Goal: Communication & Community: Answer question/provide support

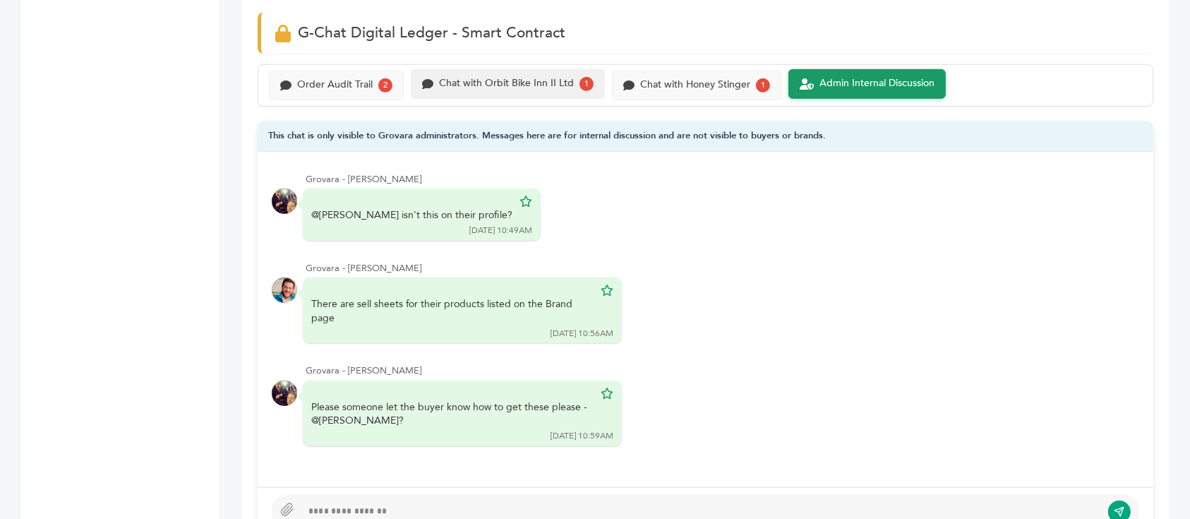
scroll to position [847, 0]
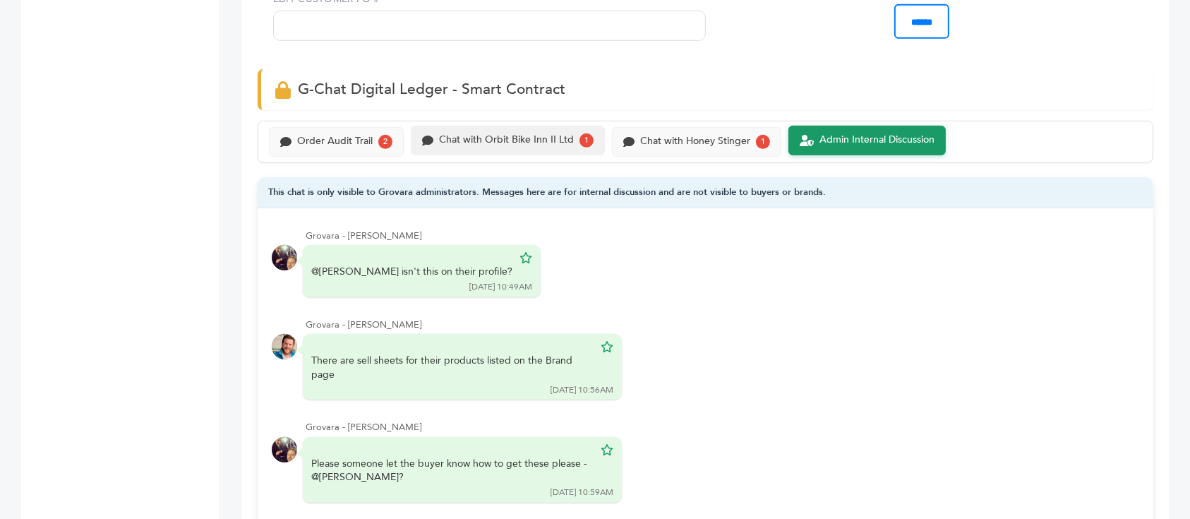
click at [546, 134] on div "Chat with Orbit Bike Inn II Ltd" at bounding box center [506, 140] width 135 height 12
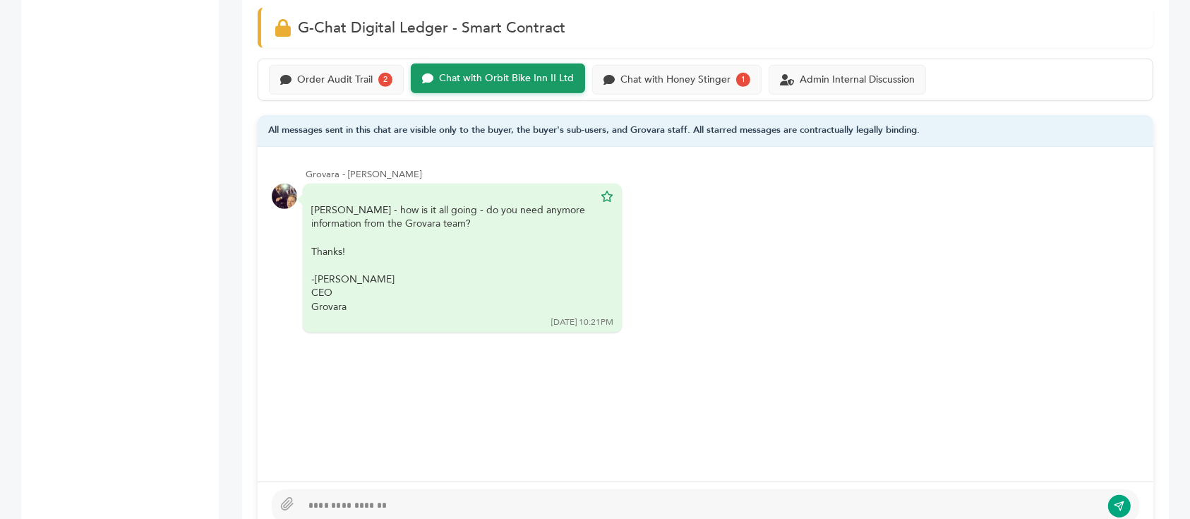
scroll to position [941, 0]
click at [666, 59] on div "Order Audit Trail 2 Chat with Orbit Bike Inn II Ltd Chat with Honey Stinger 1" at bounding box center [706, 80] width 896 height 42
click at [670, 73] on div "Chat with Honey Stinger" at bounding box center [675, 79] width 110 height 12
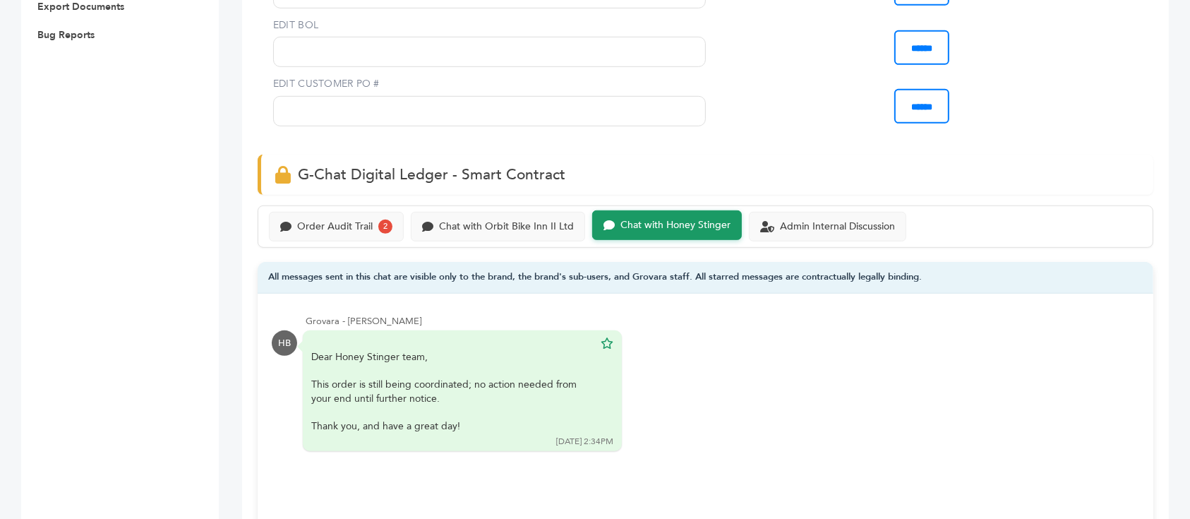
scroll to position [847, 0]
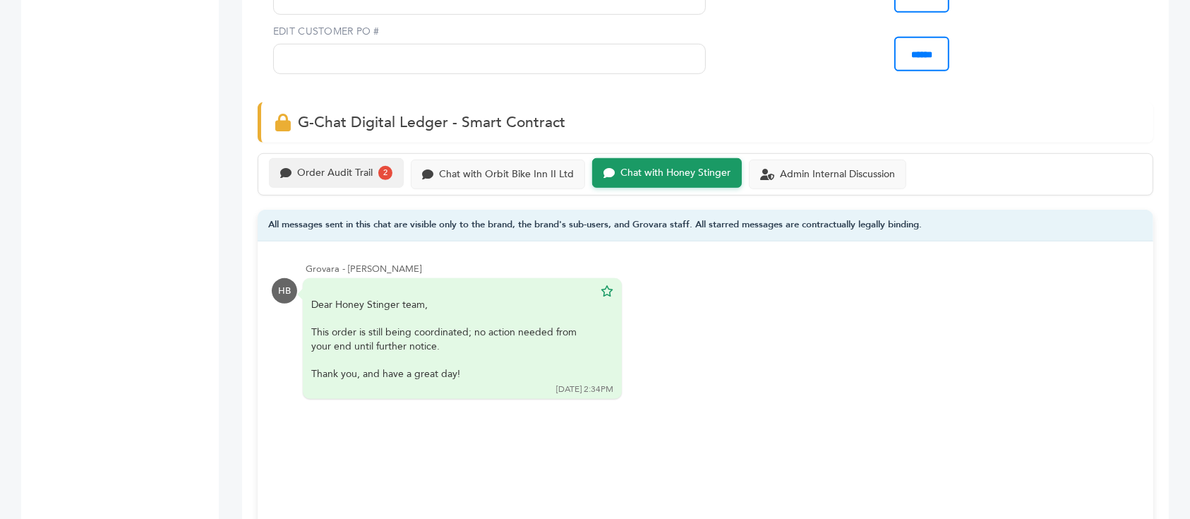
click at [349, 167] on div "Order Audit Trail" at bounding box center [335, 173] width 76 height 12
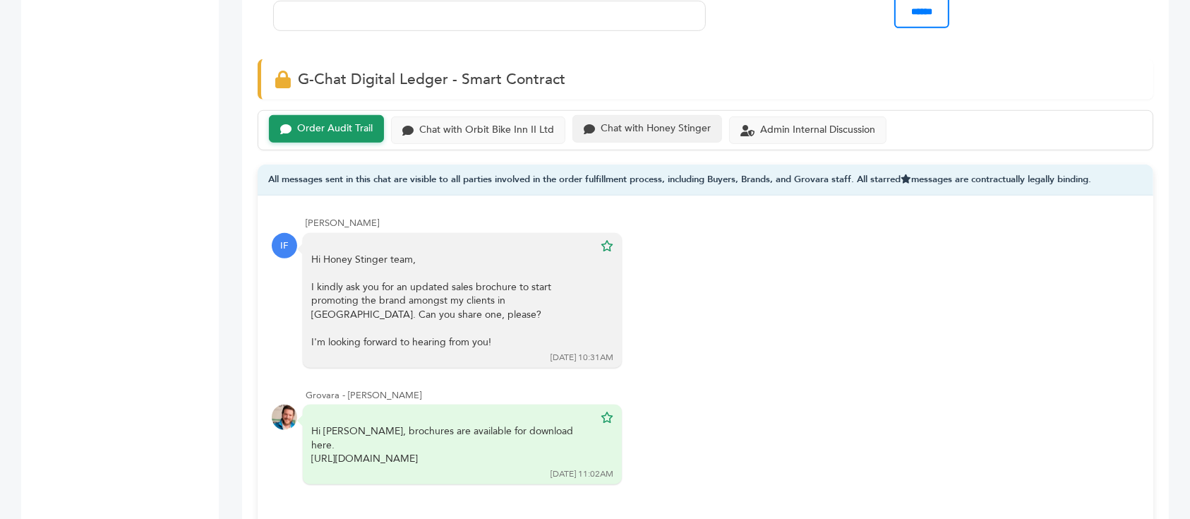
scroll to position [847, 0]
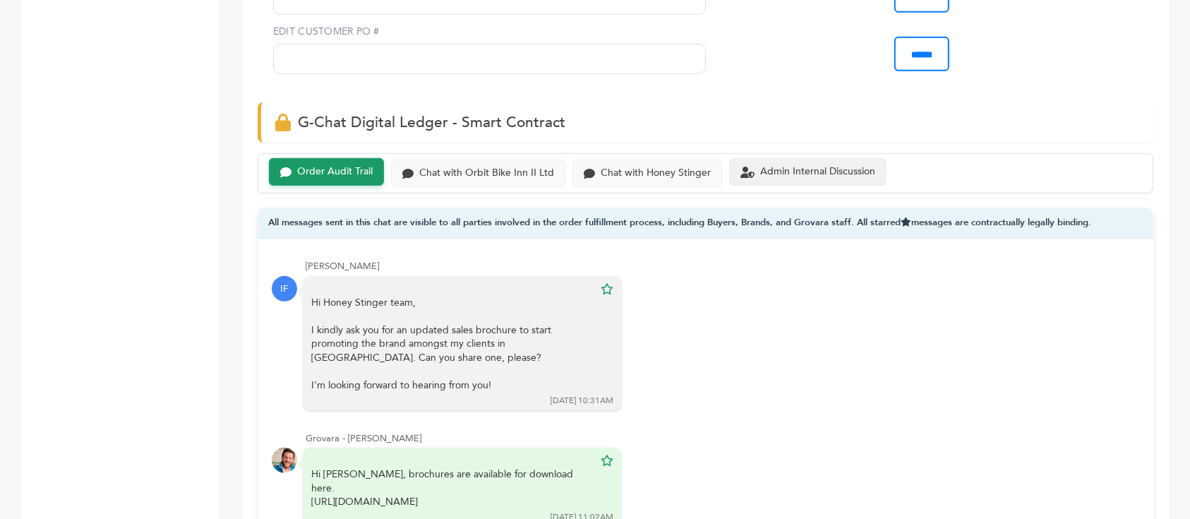
click at [786, 166] on div "Admin Internal Discussion" at bounding box center [817, 172] width 115 height 12
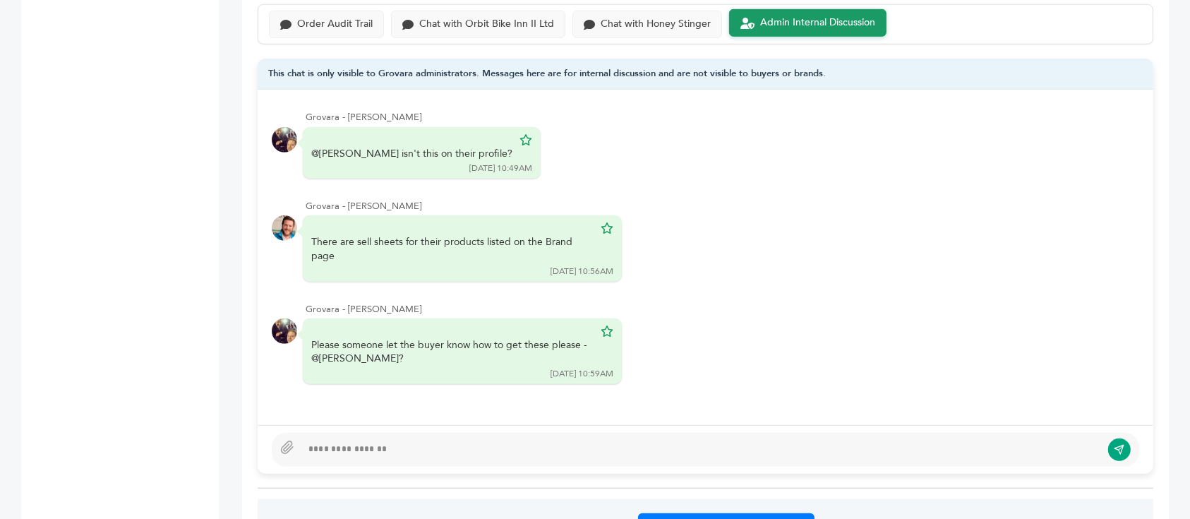
scroll to position [1129, 0]
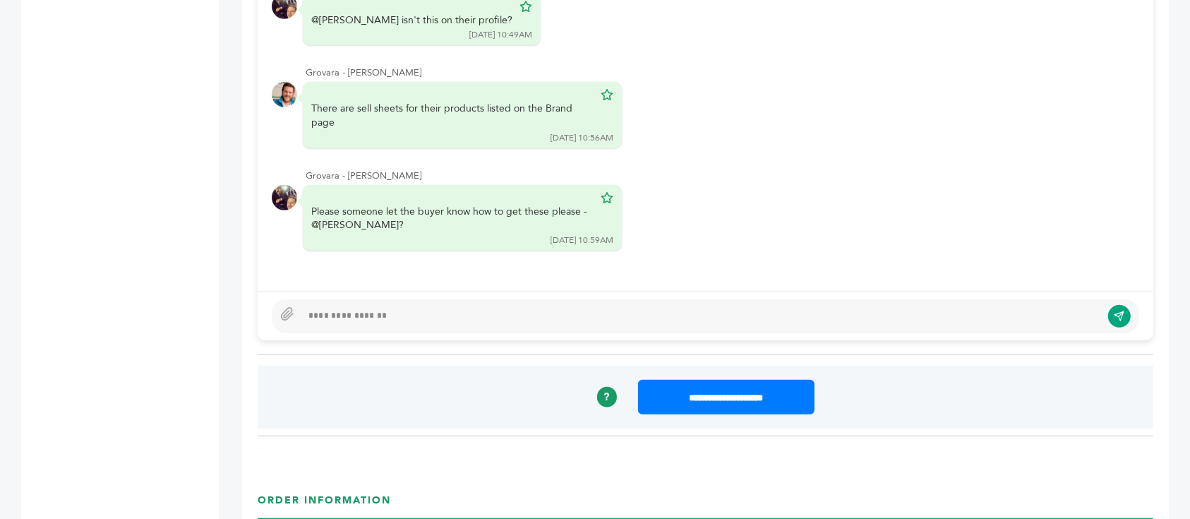
click at [448, 308] on div at bounding box center [701, 316] width 800 height 17
click at [695, 308] on div at bounding box center [701, 316] width 800 height 17
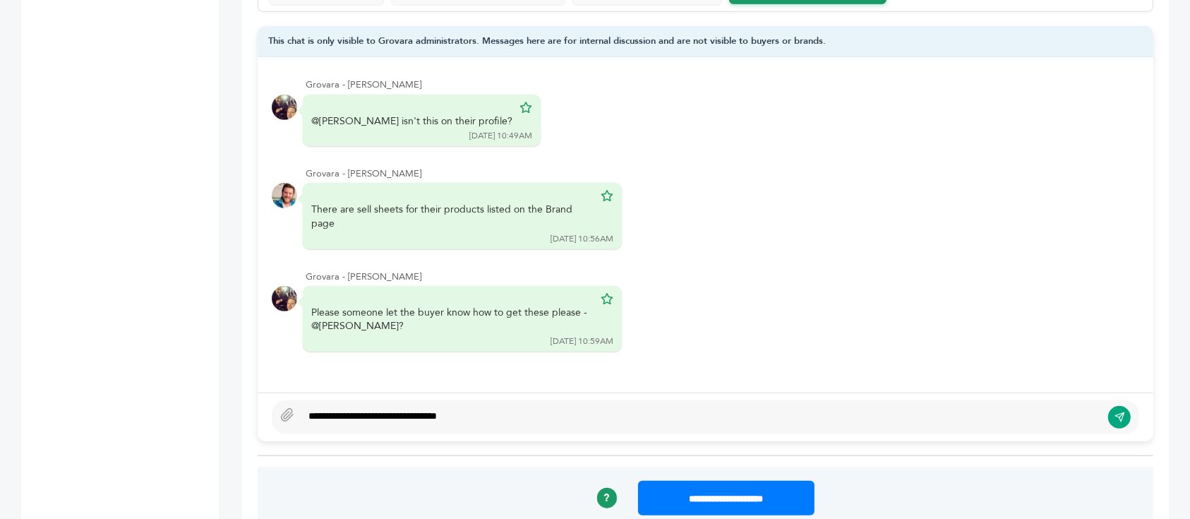
scroll to position [1018, 0]
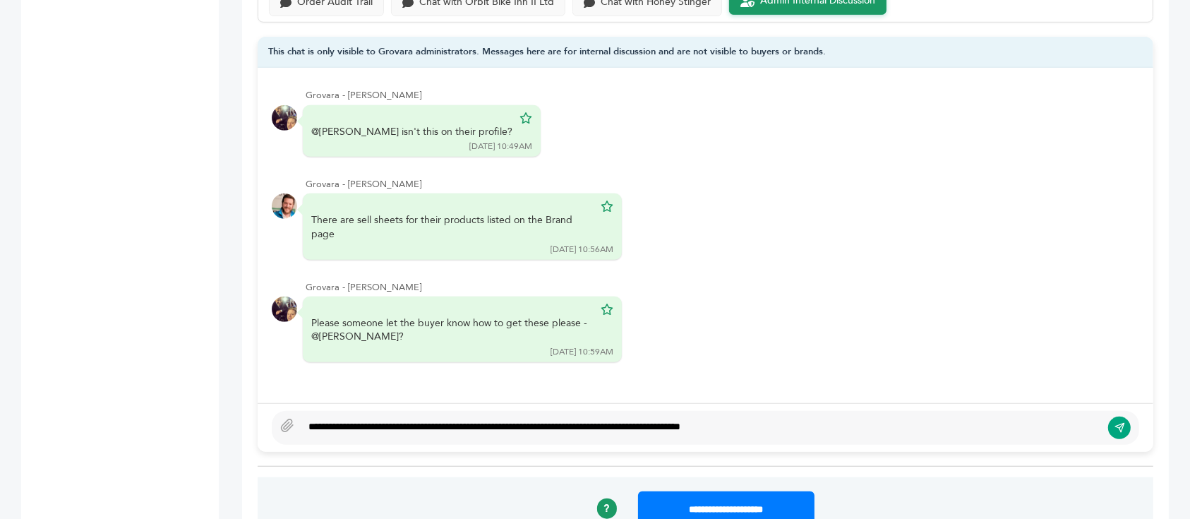
type textarea "**********"
click at [1123, 422] on icon "submit" at bounding box center [1119, 428] width 11 height 12
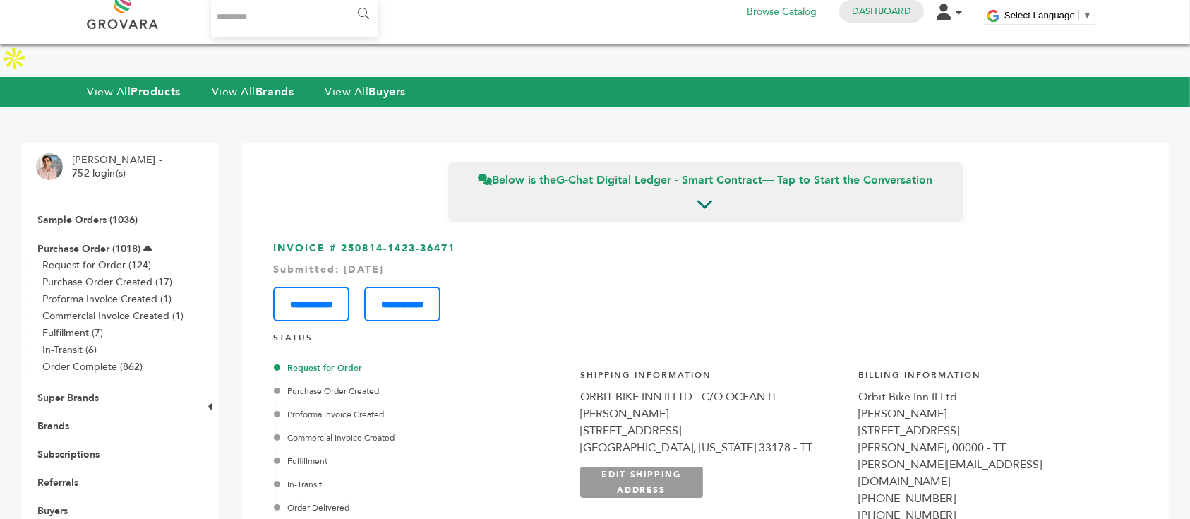
scroll to position [0, 0]
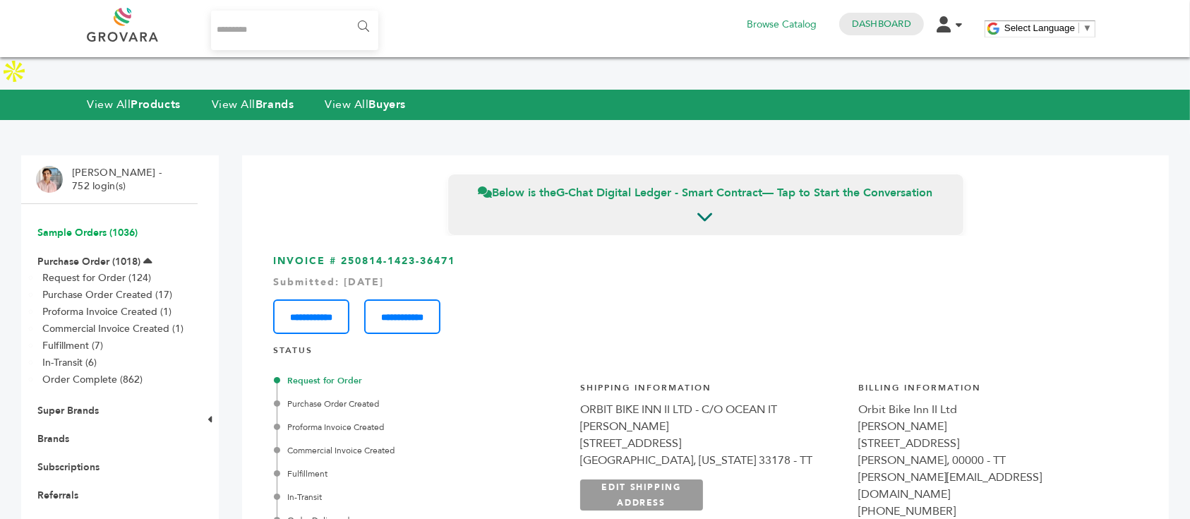
click at [114, 226] on link "Sample Orders (1036)" at bounding box center [87, 232] width 100 height 13
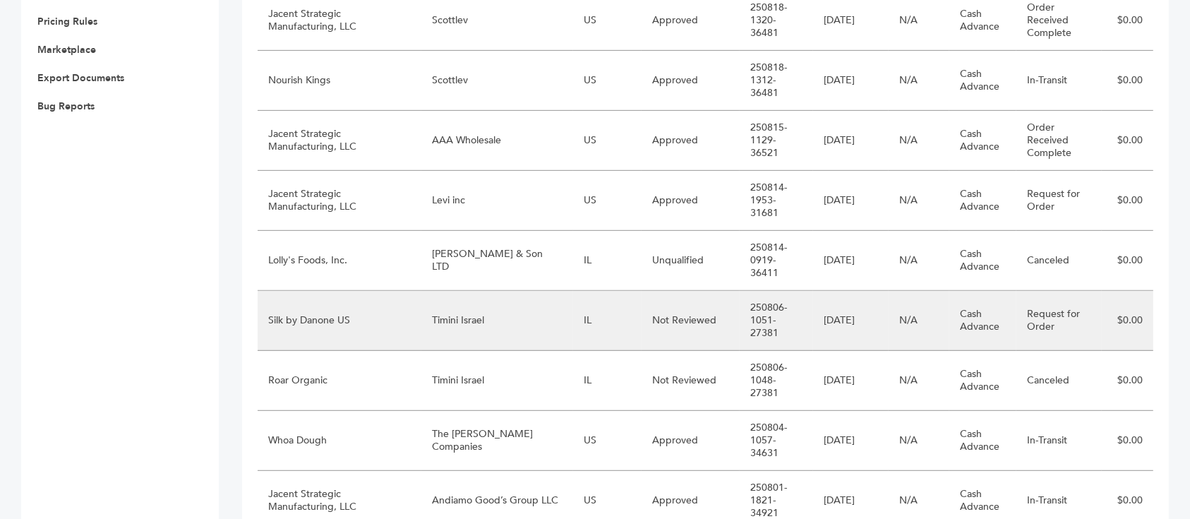
scroll to position [752, 0]
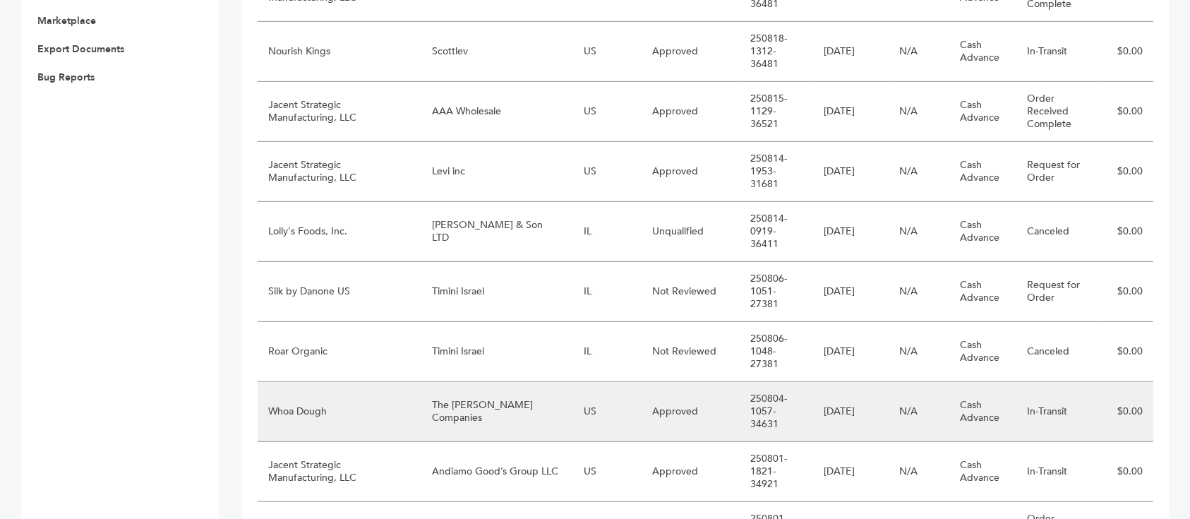
click at [504, 382] on td "The [PERSON_NAME] Companies" at bounding box center [497, 412] width 152 height 60
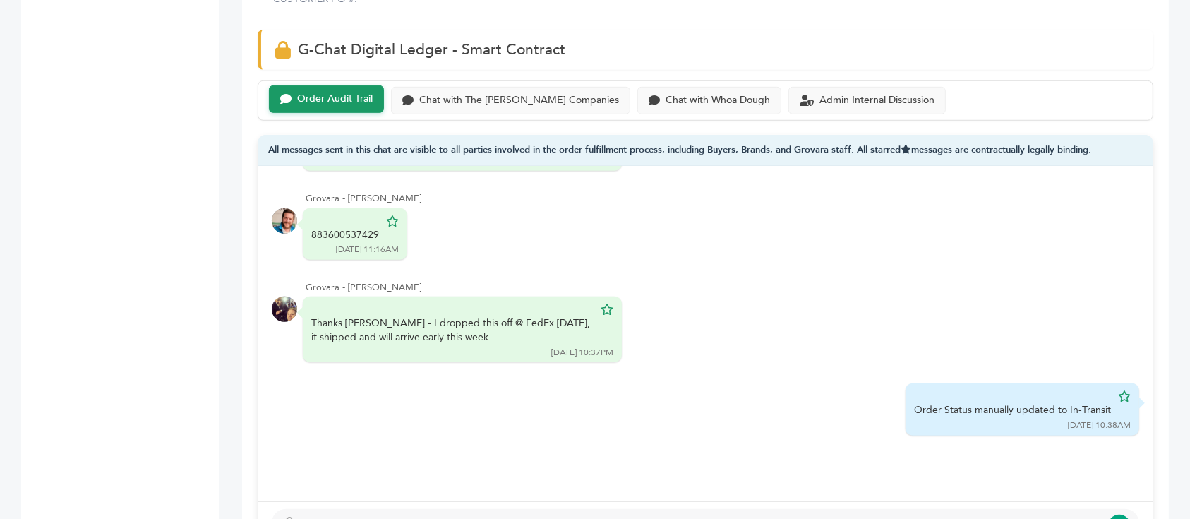
scroll to position [941, 0]
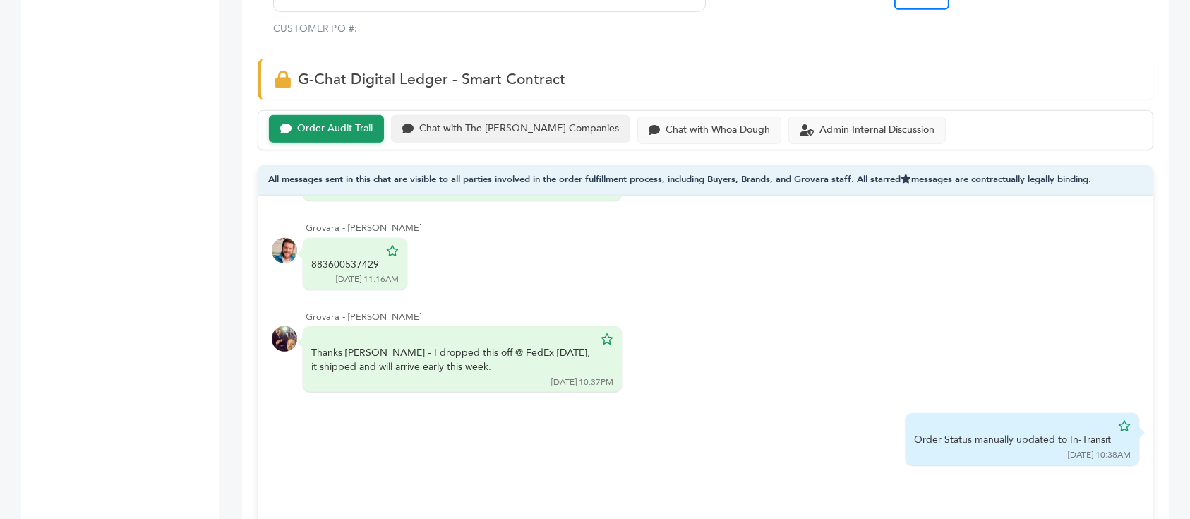
click at [465, 115] on div "Chat with The [PERSON_NAME] Companies" at bounding box center [510, 129] width 239 height 28
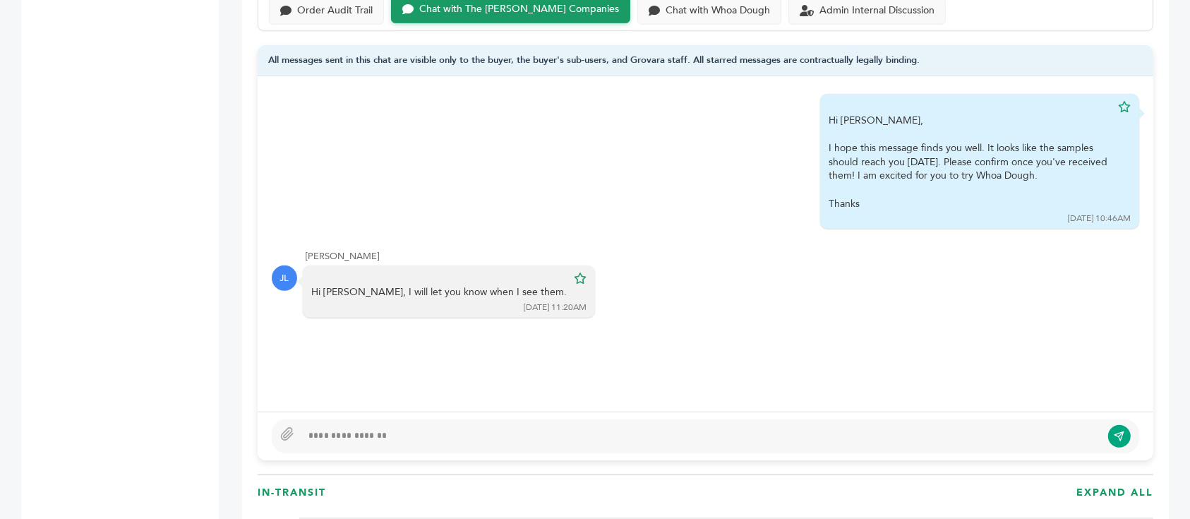
scroll to position [1035, 0]
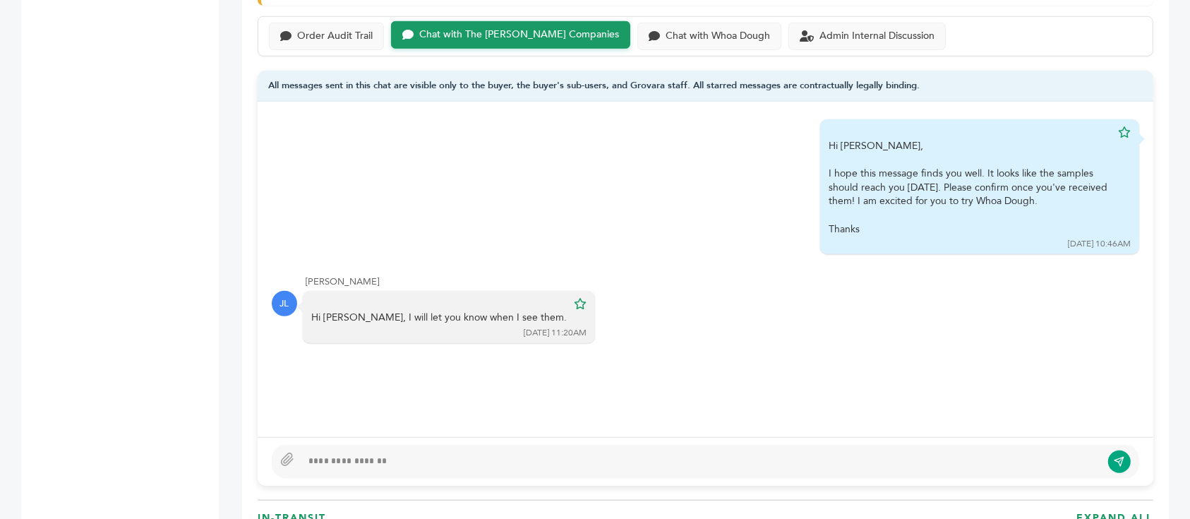
click at [463, 453] on div at bounding box center [701, 461] width 800 height 17
type textarea "**********"
click at [1115, 455] on icon "submit" at bounding box center [1119, 461] width 11 height 12
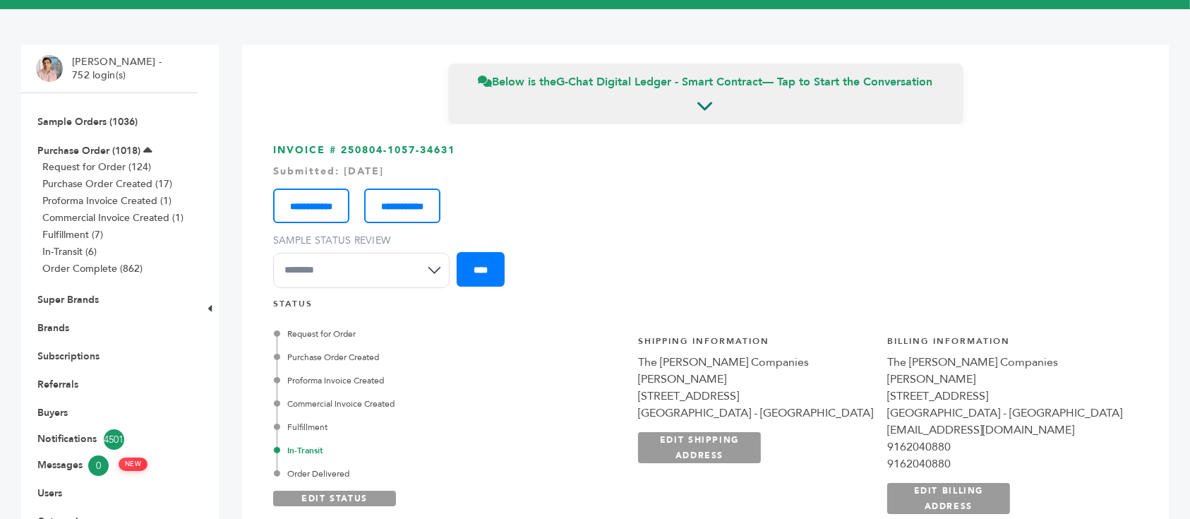
scroll to position [0, 0]
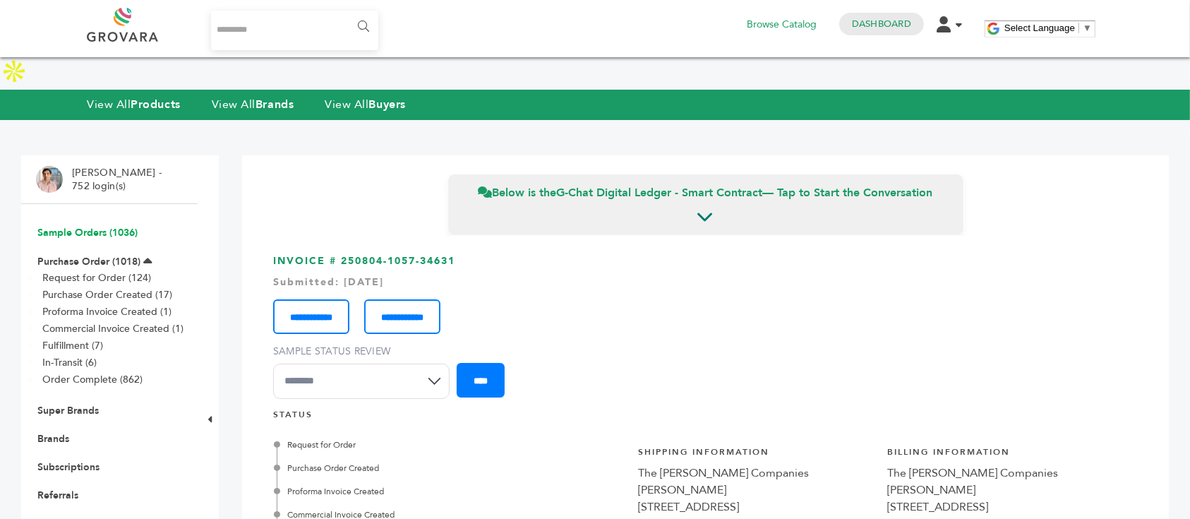
click at [78, 226] on link "Sample Orders (1036)" at bounding box center [87, 232] width 100 height 13
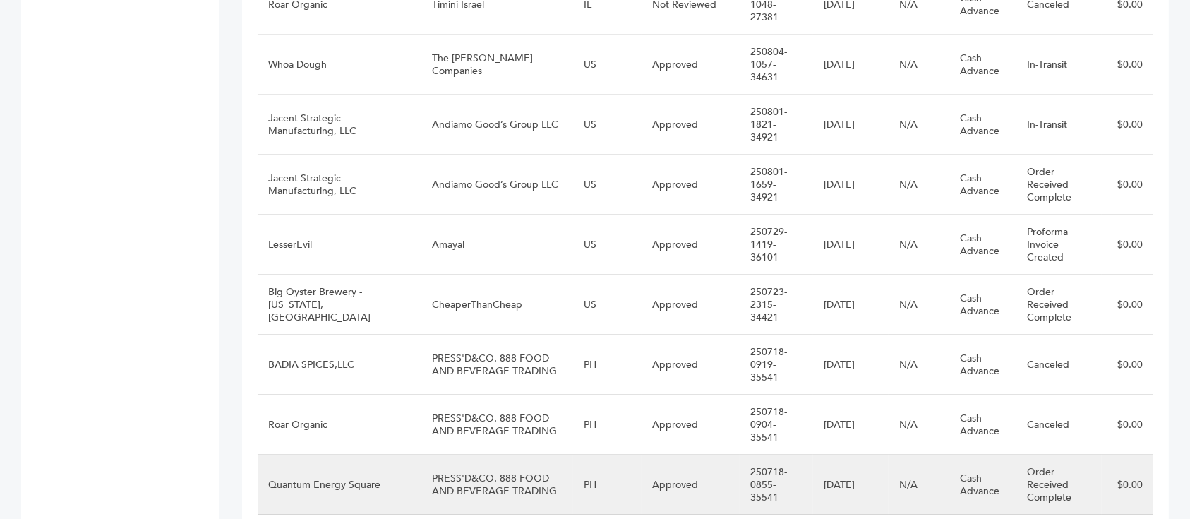
scroll to position [1130, 0]
